Goal: Find specific page/section: Find specific page/section

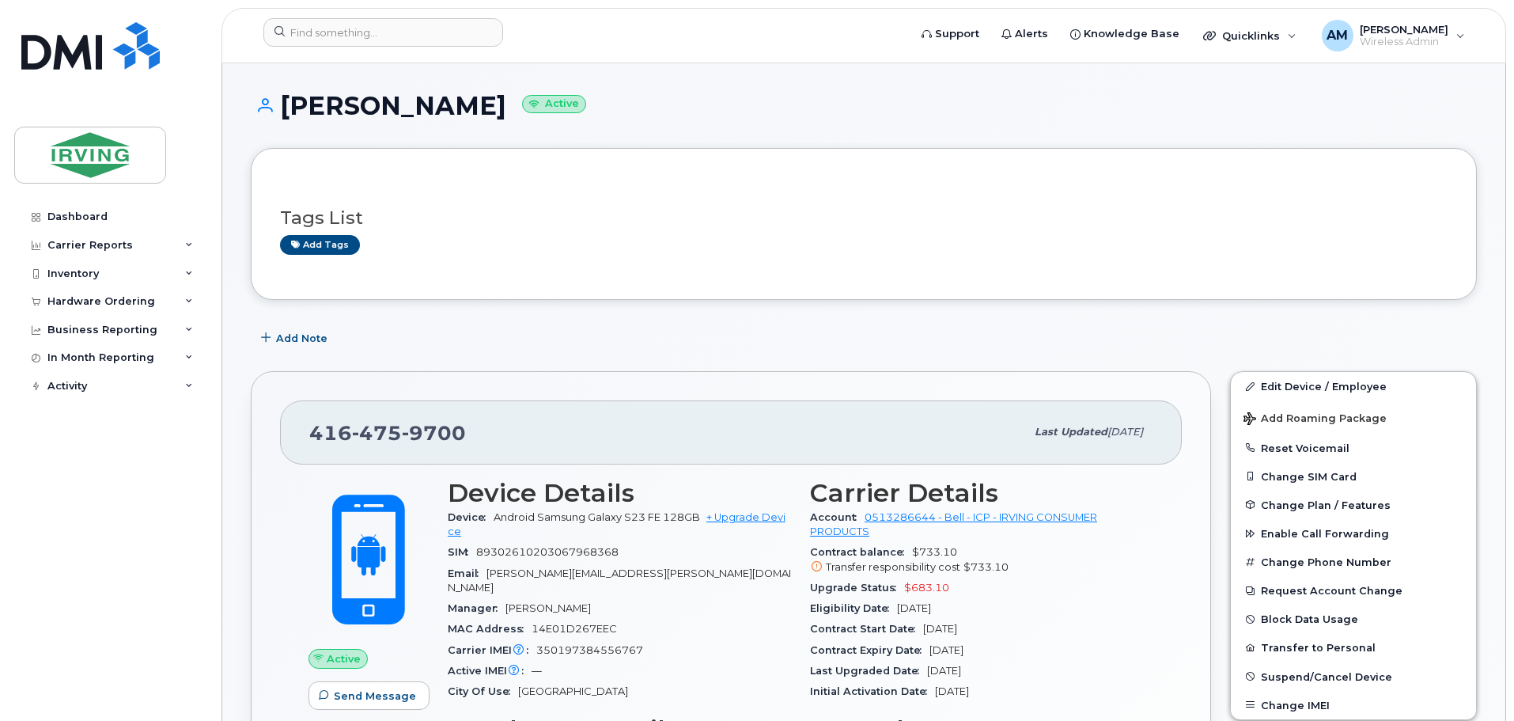
scroll to position [79, 0]
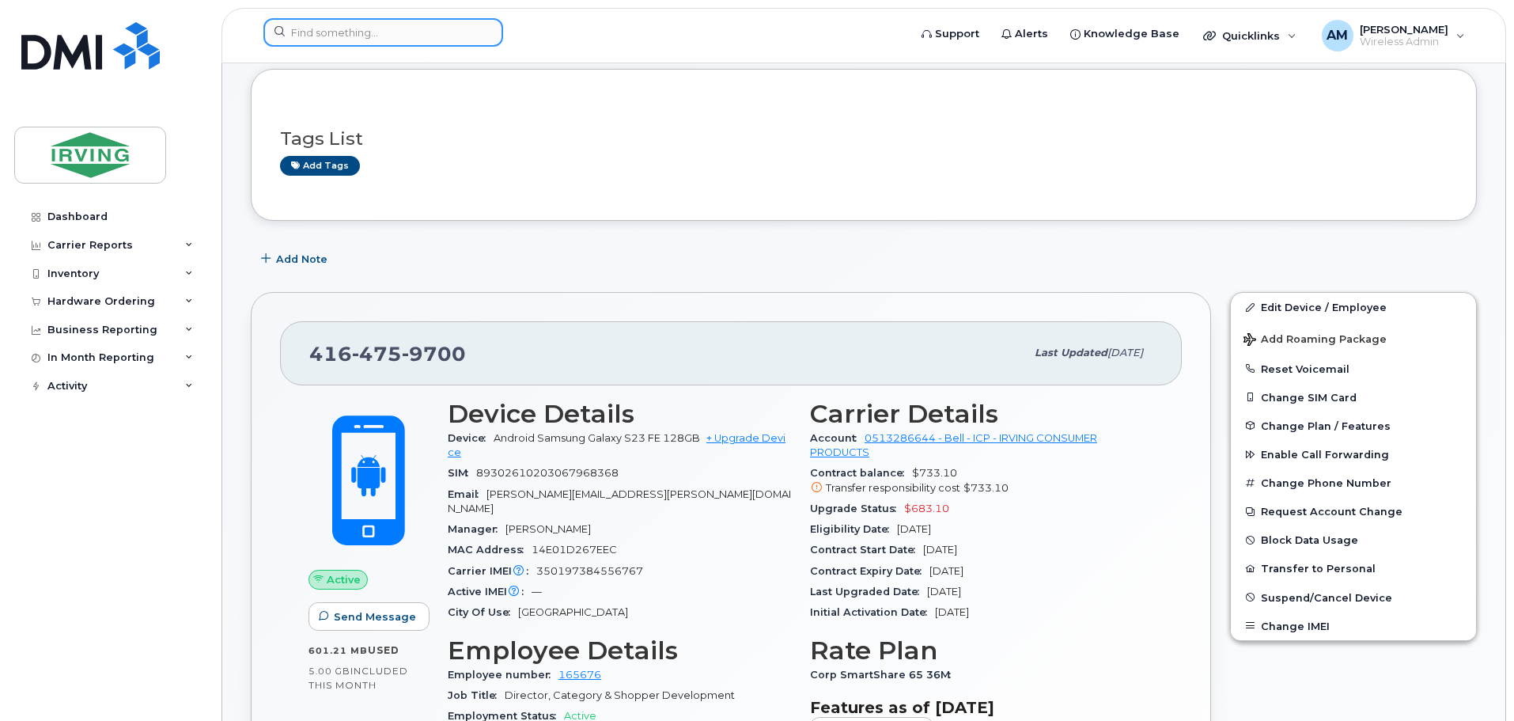
click at [482, 28] on div at bounding box center [383, 32] width 240 height 28
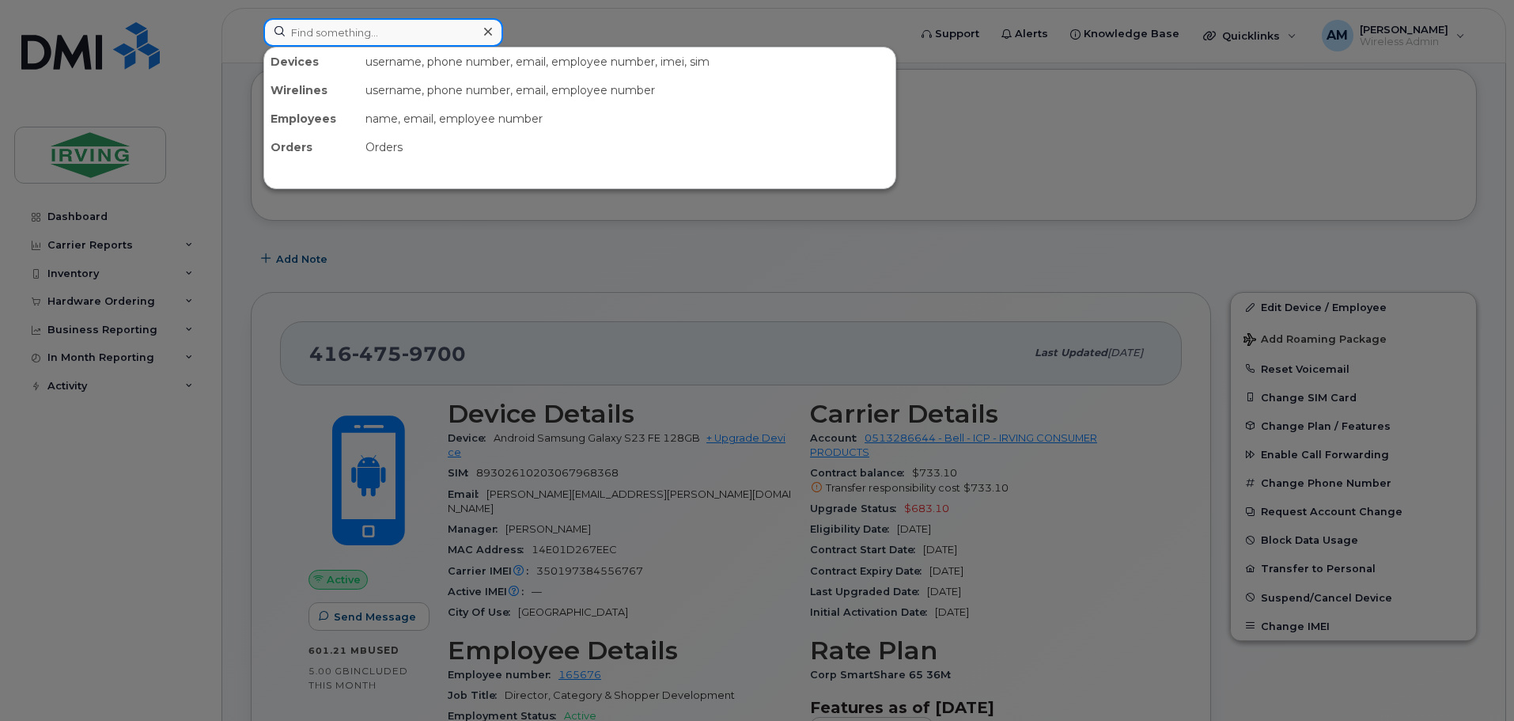
paste input "4164280480"
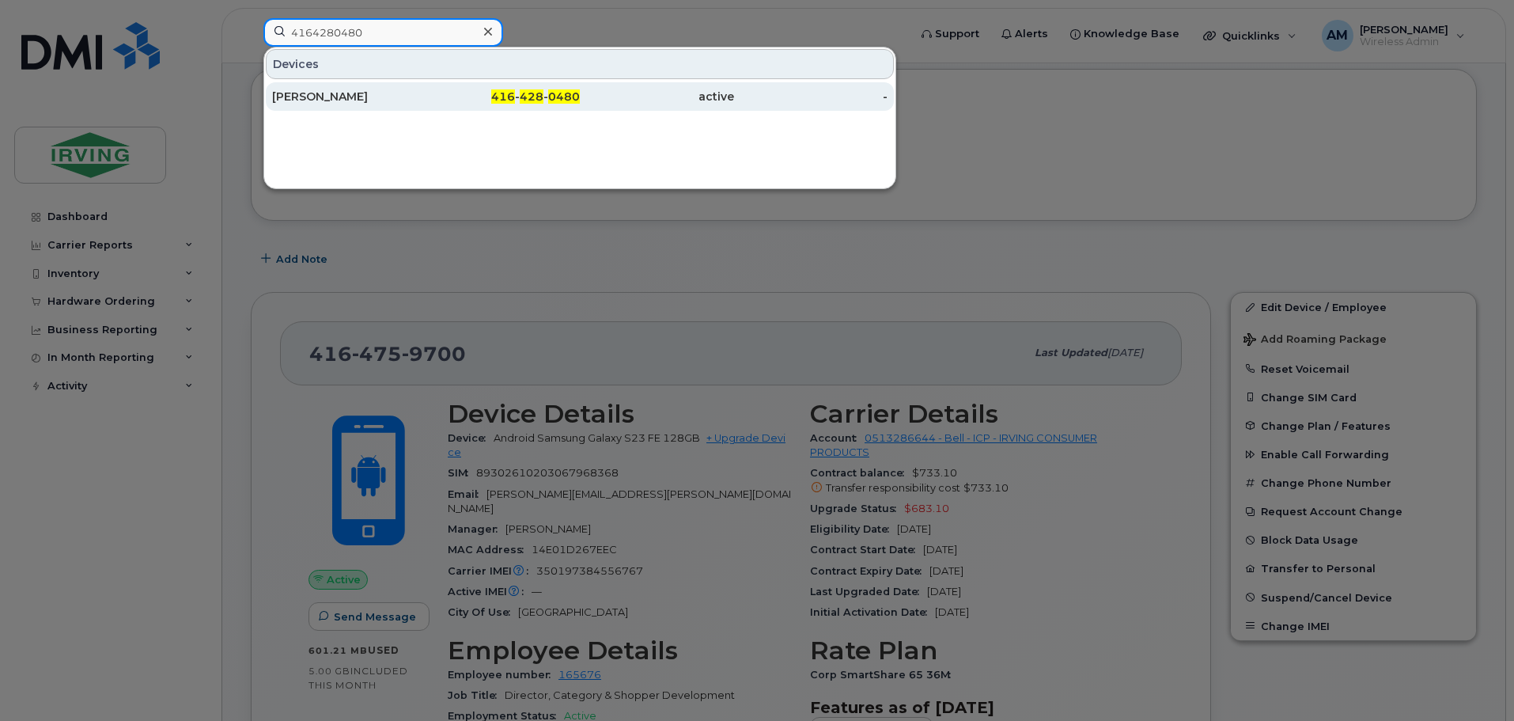
type input "4164280480"
click at [377, 97] on div "[PERSON_NAME]" at bounding box center [349, 97] width 154 height 16
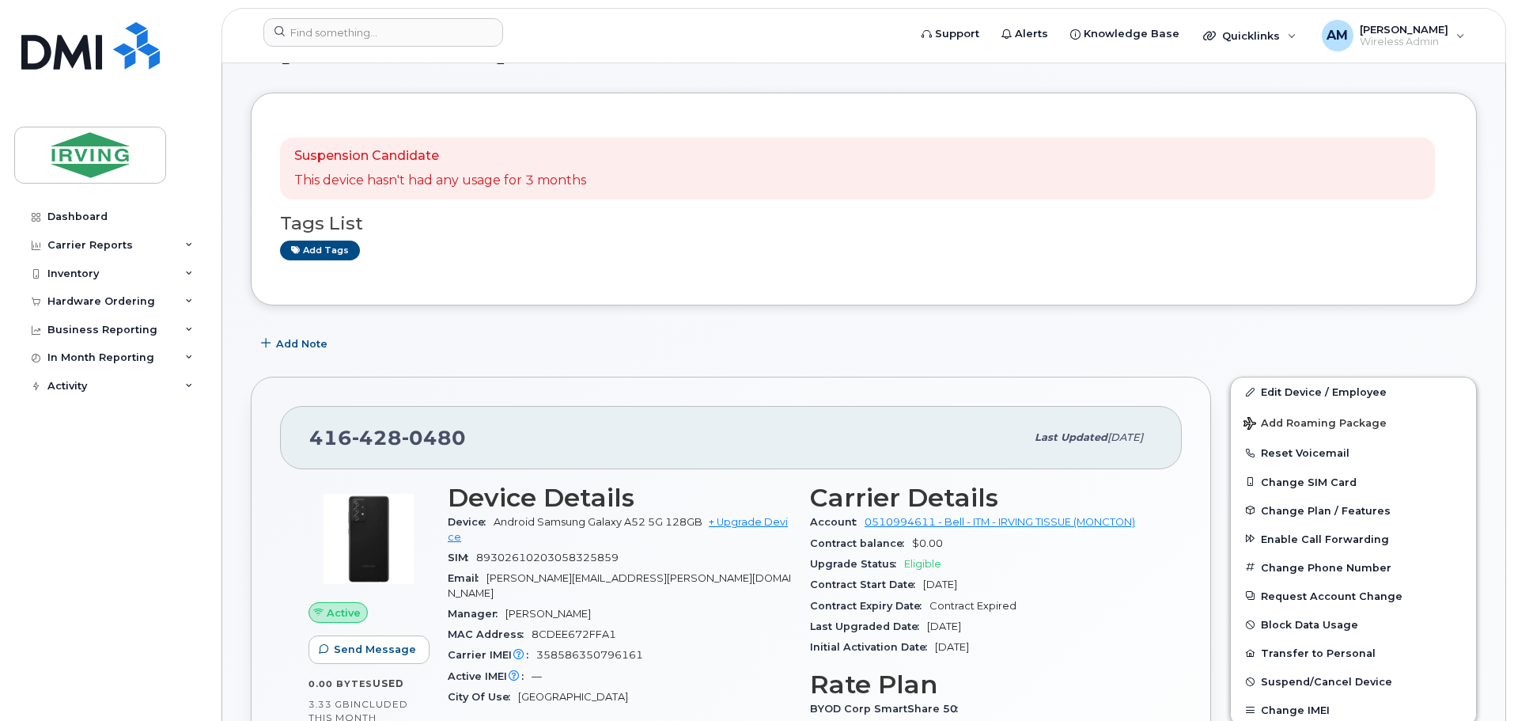
scroll to position [79, 0]
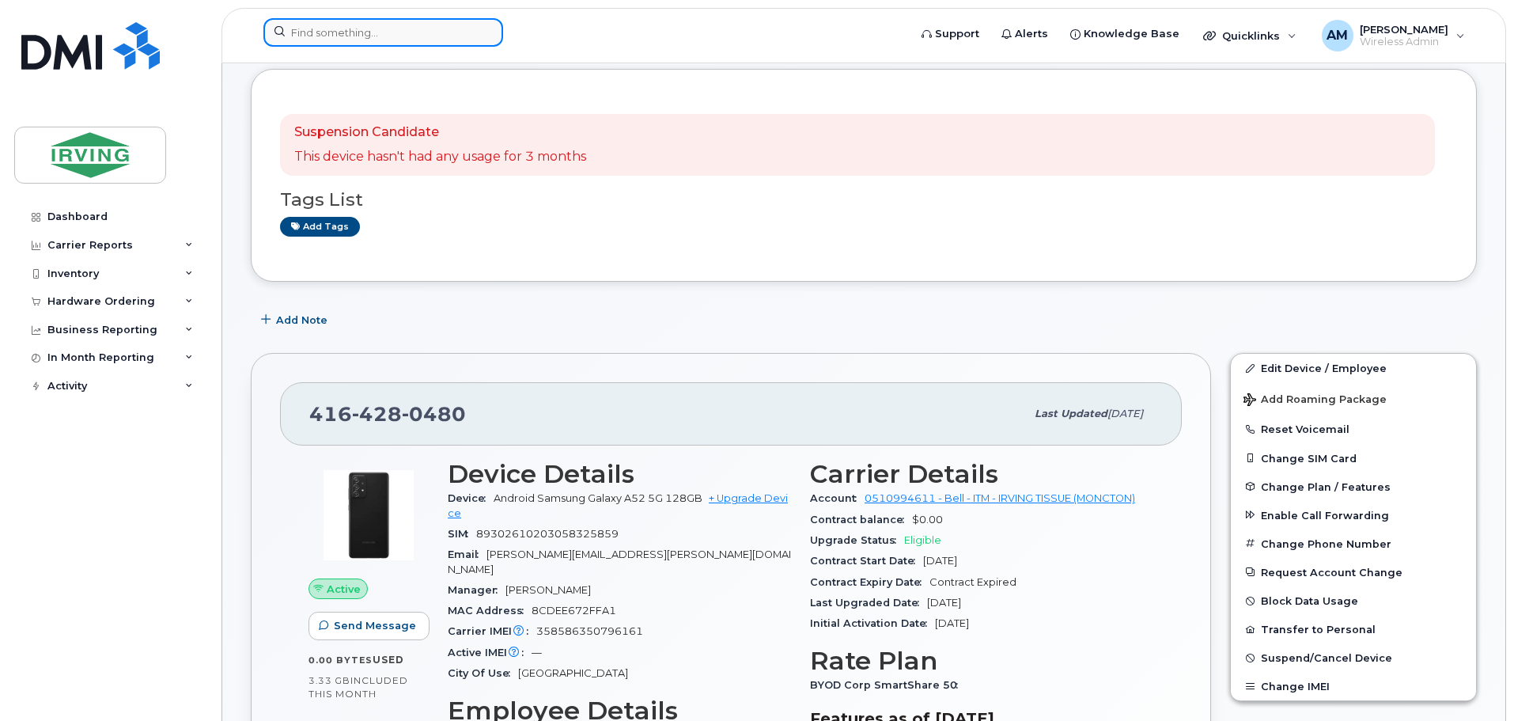
click at [343, 36] on input at bounding box center [383, 32] width 240 height 28
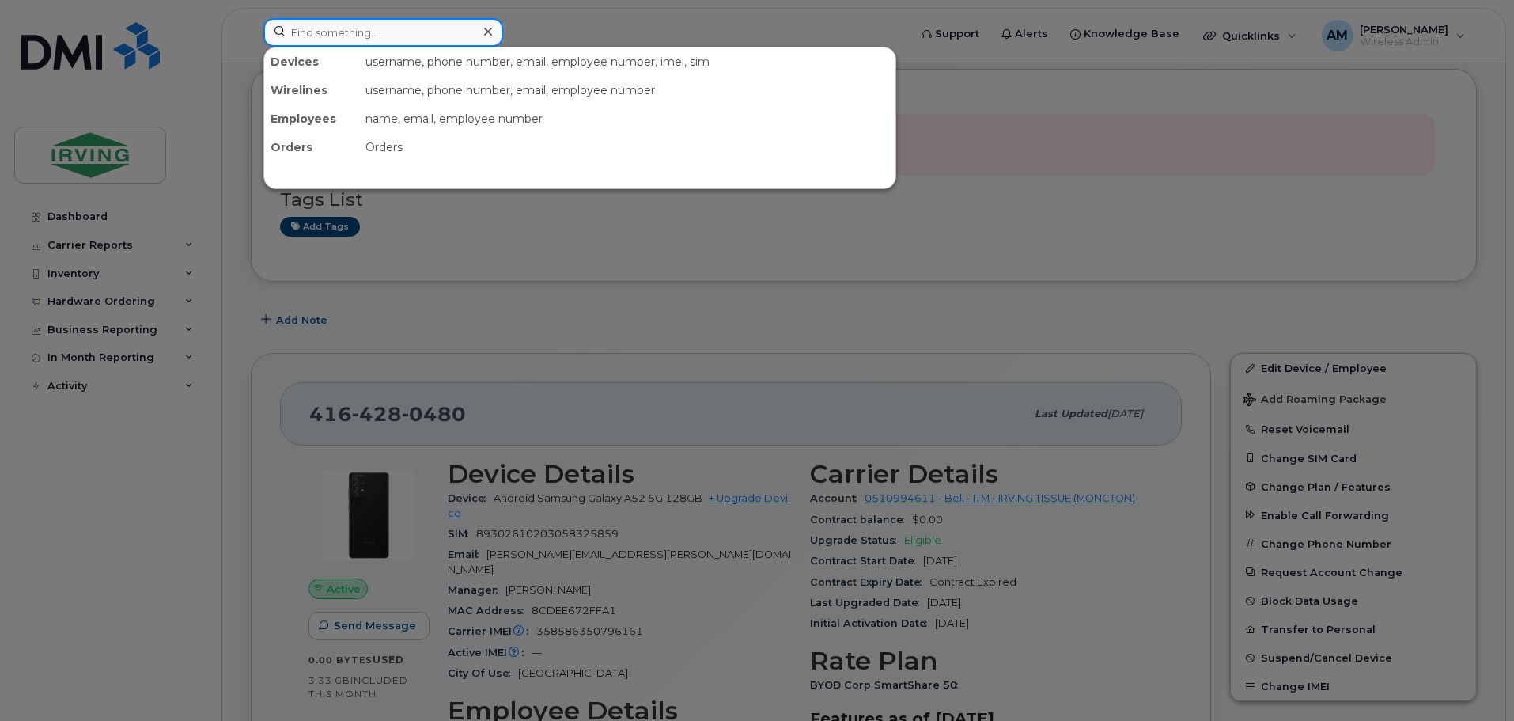
paste input "4164280480"
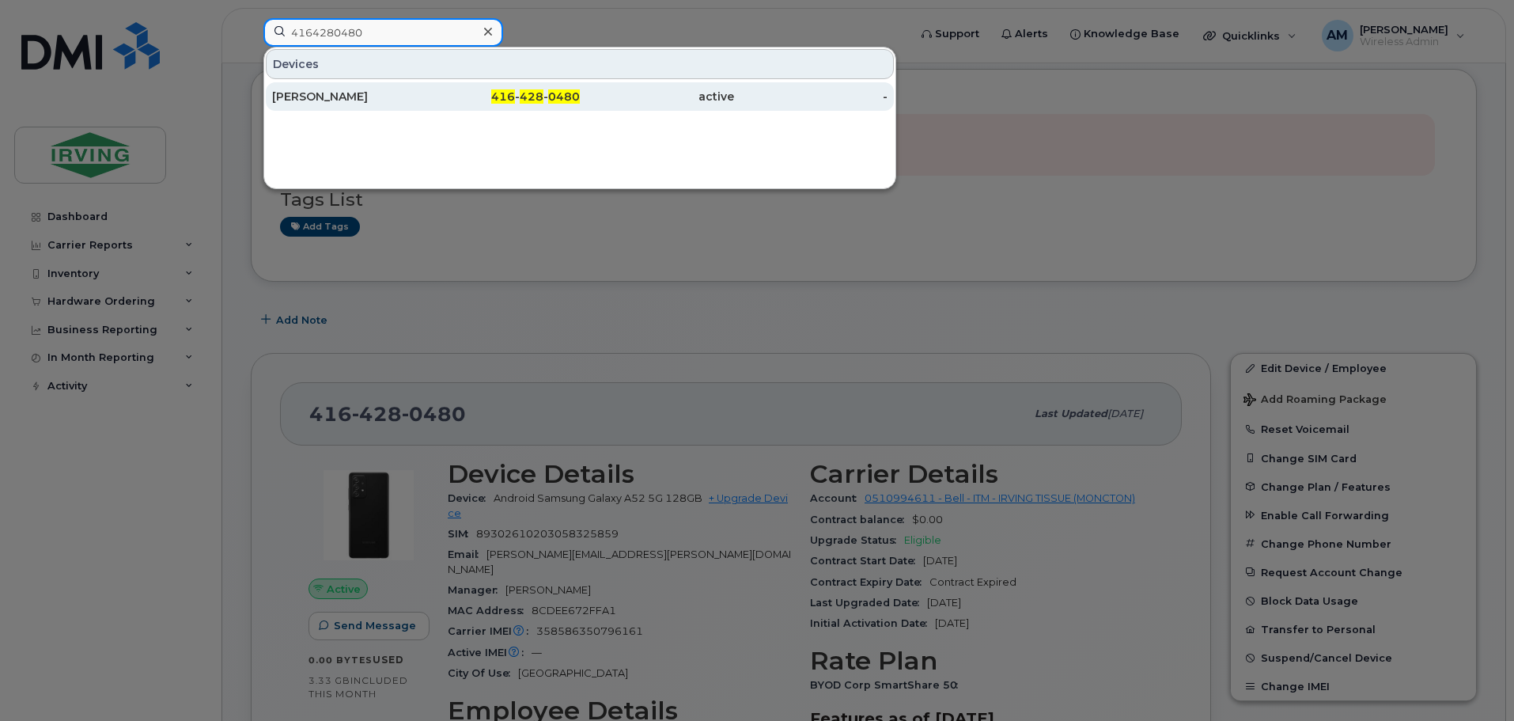
type input "4164280480"
click at [330, 94] on div "[PERSON_NAME]" at bounding box center [349, 97] width 154 height 16
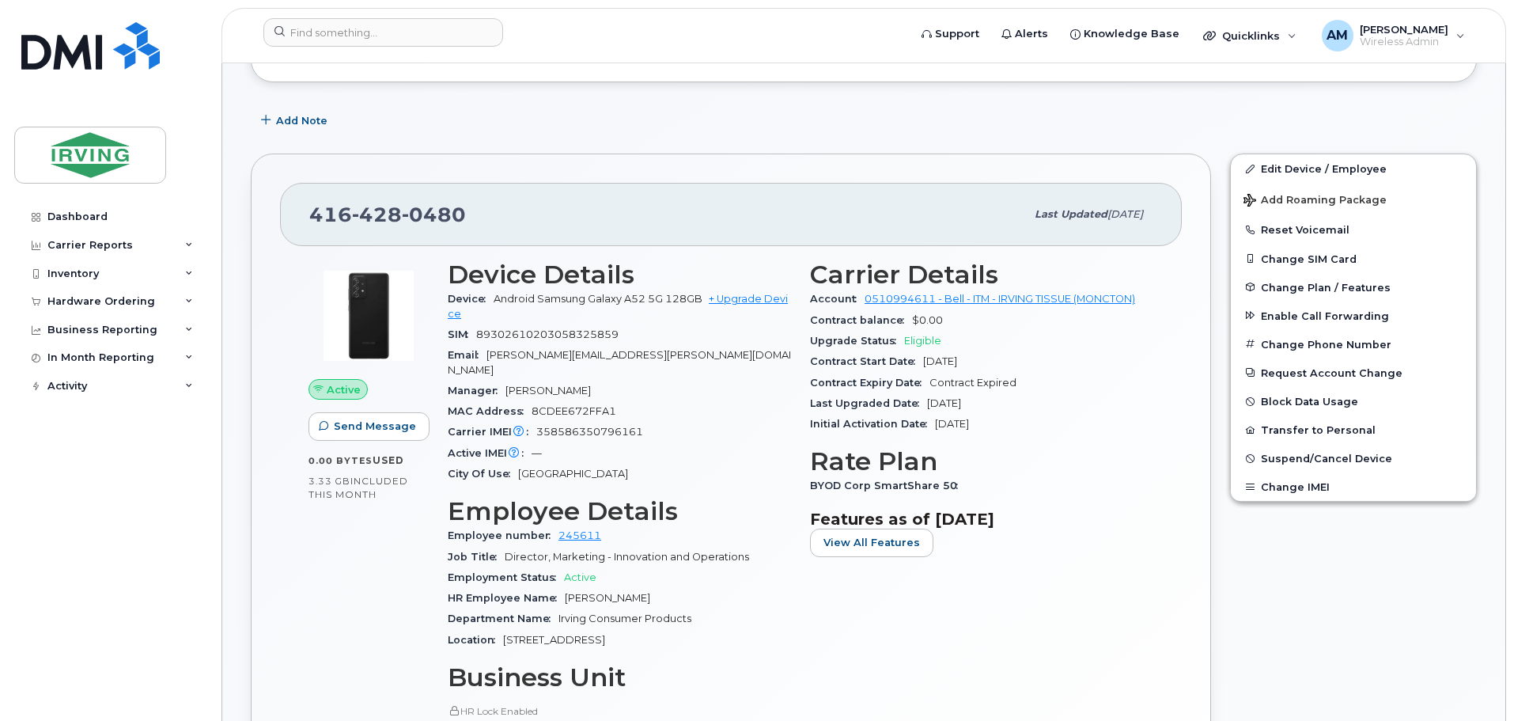
scroll to position [316, 0]
